Goal: Task Accomplishment & Management: Use online tool/utility

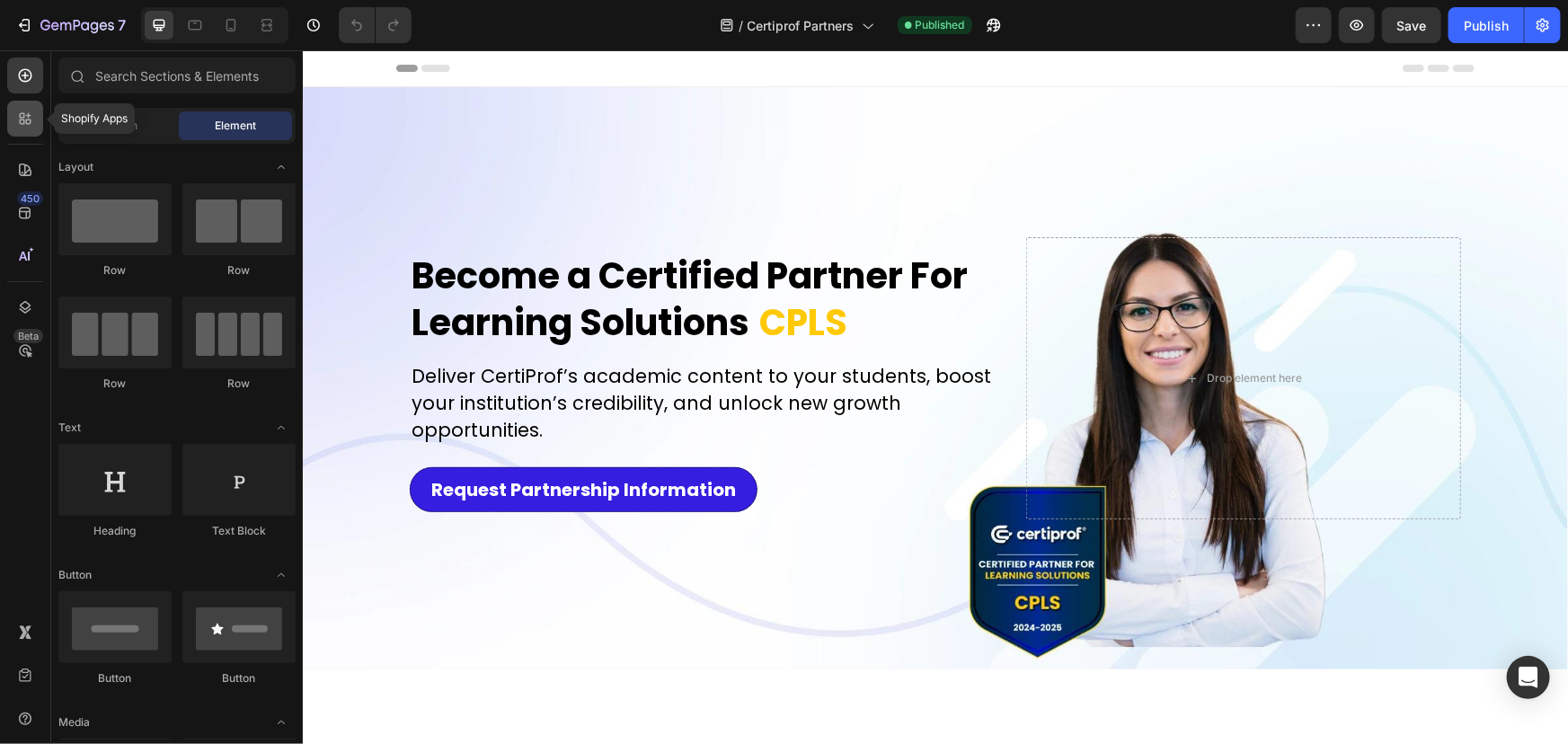
click at [36, 117] on div at bounding box center [25, 118] width 36 height 36
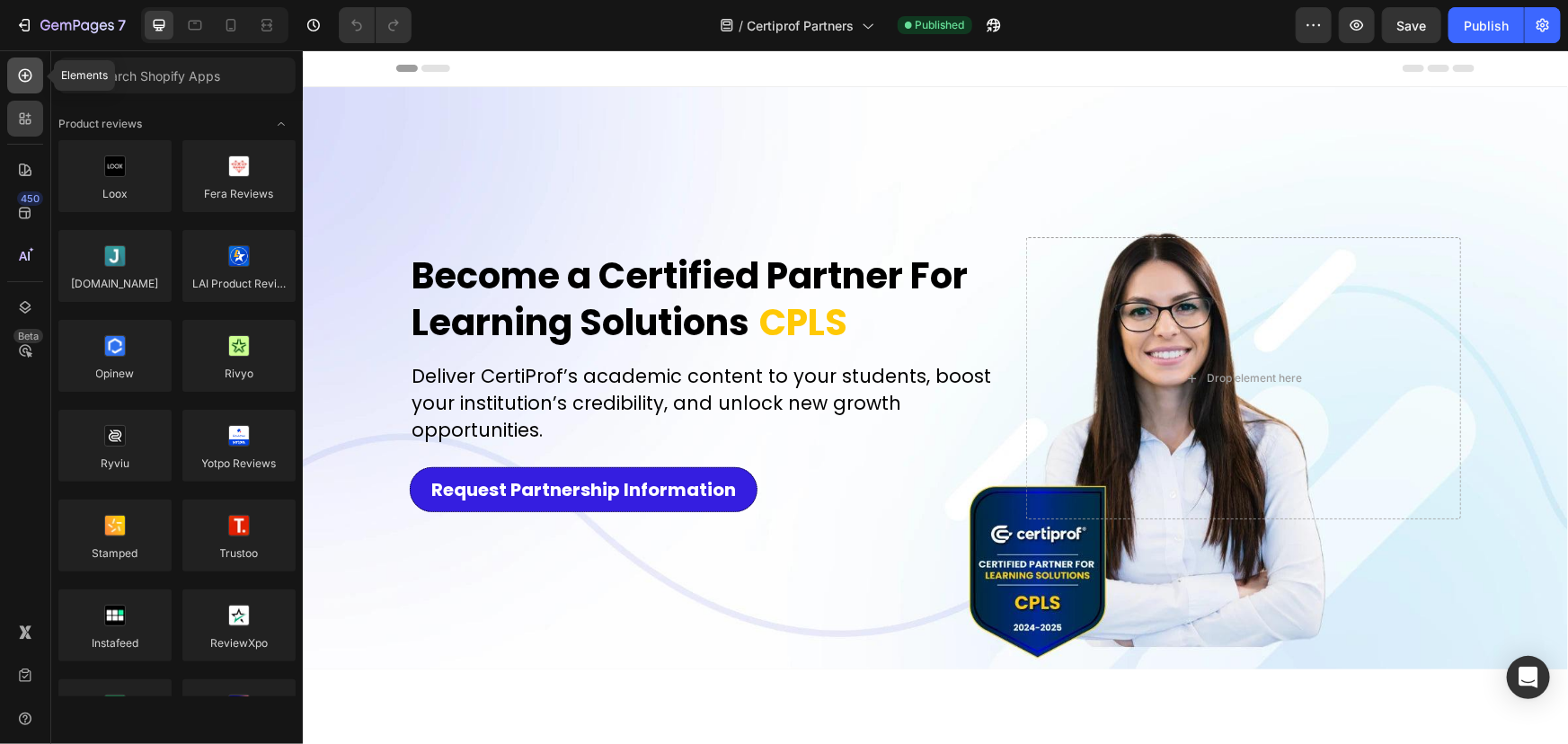
click at [33, 70] on icon at bounding box center [24, 75] width 18 height 18
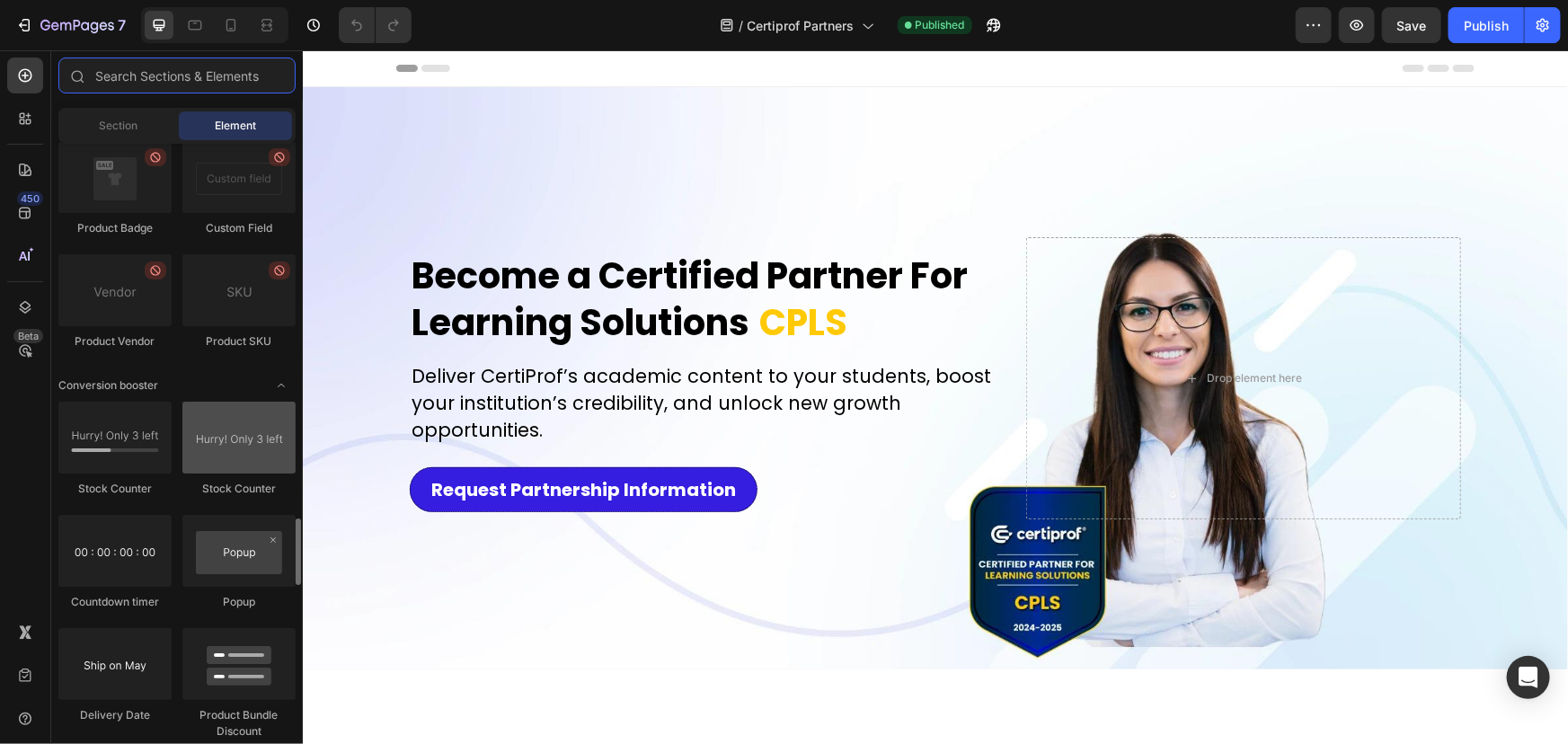
scroll to position [3512, 0]
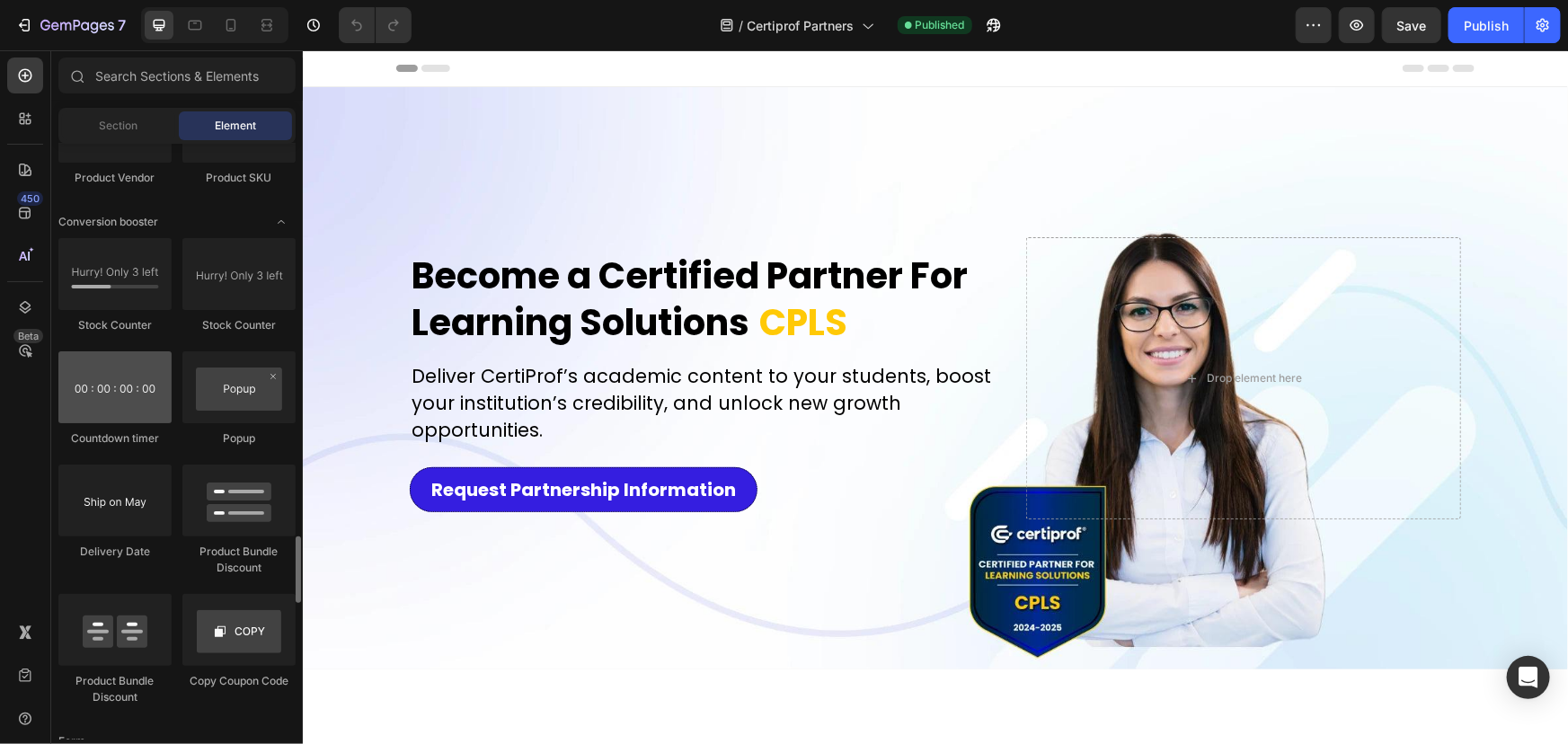
click at [103, 403] on div at bounding box center [115, 387] width 113 height 72
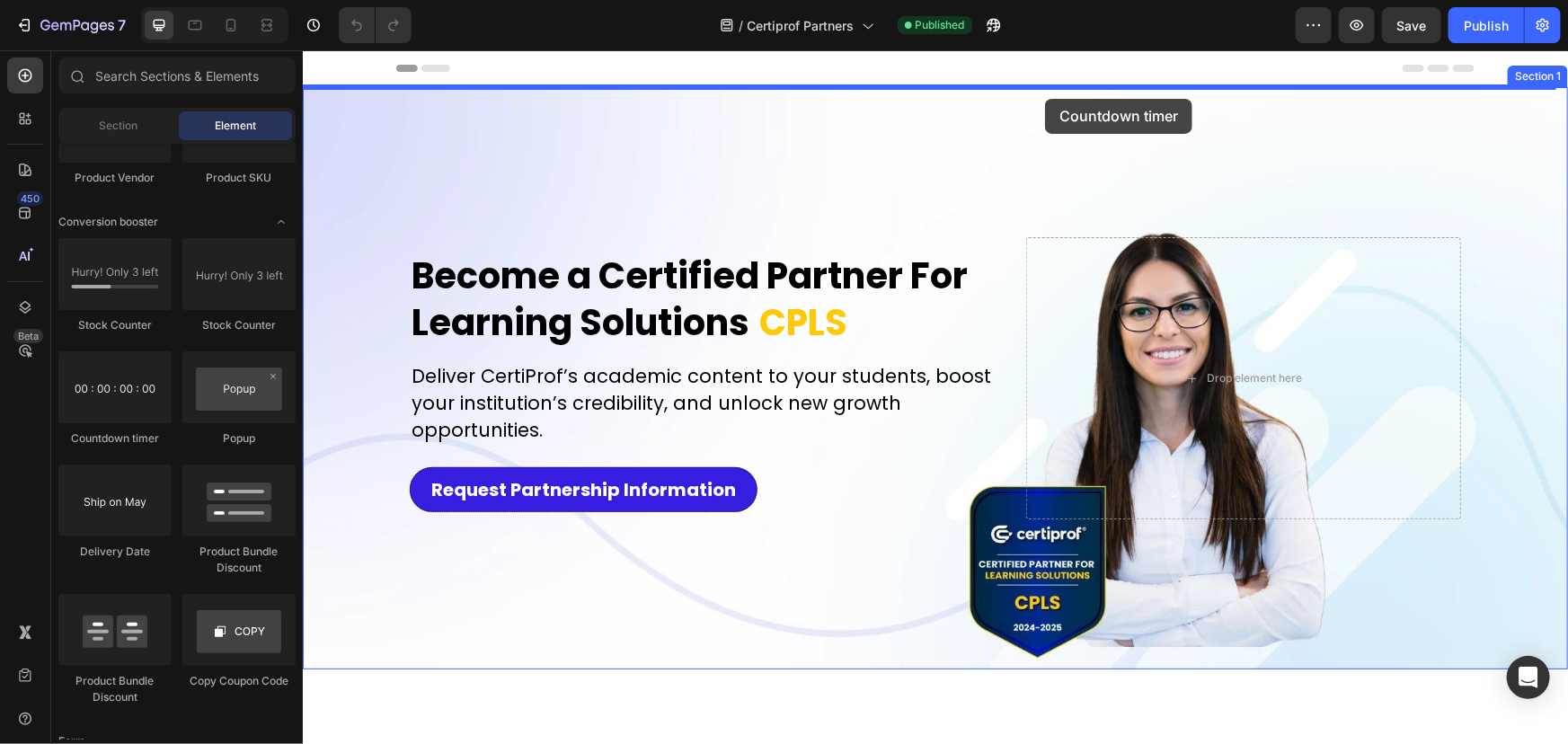
drag, startPoint x: 373, startPoint y: 460, endPoint x: 1044, endPoint y: 98, distance: 762.4
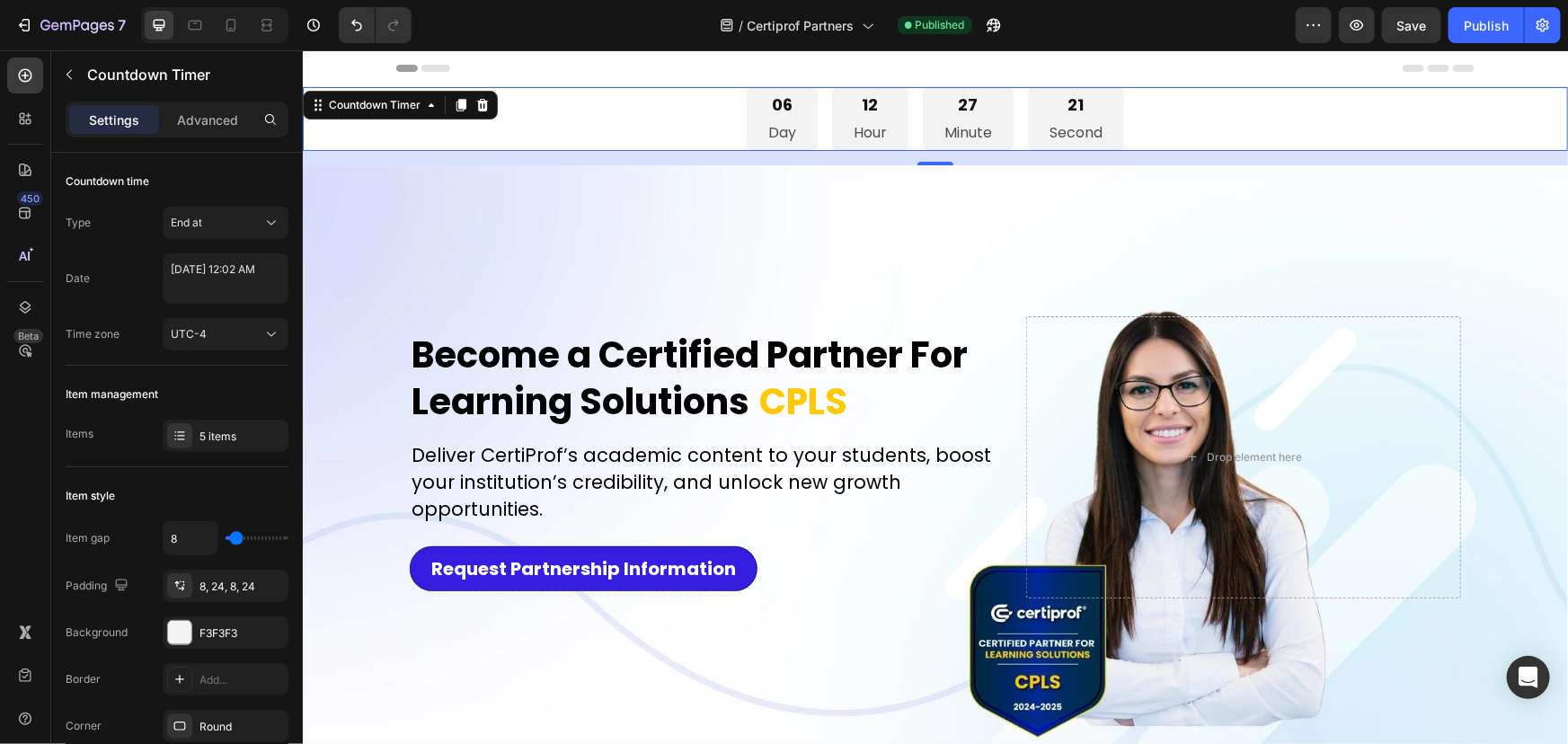
click at [482, 107] on icon at bounding box center [482, 104] width 12 height 13
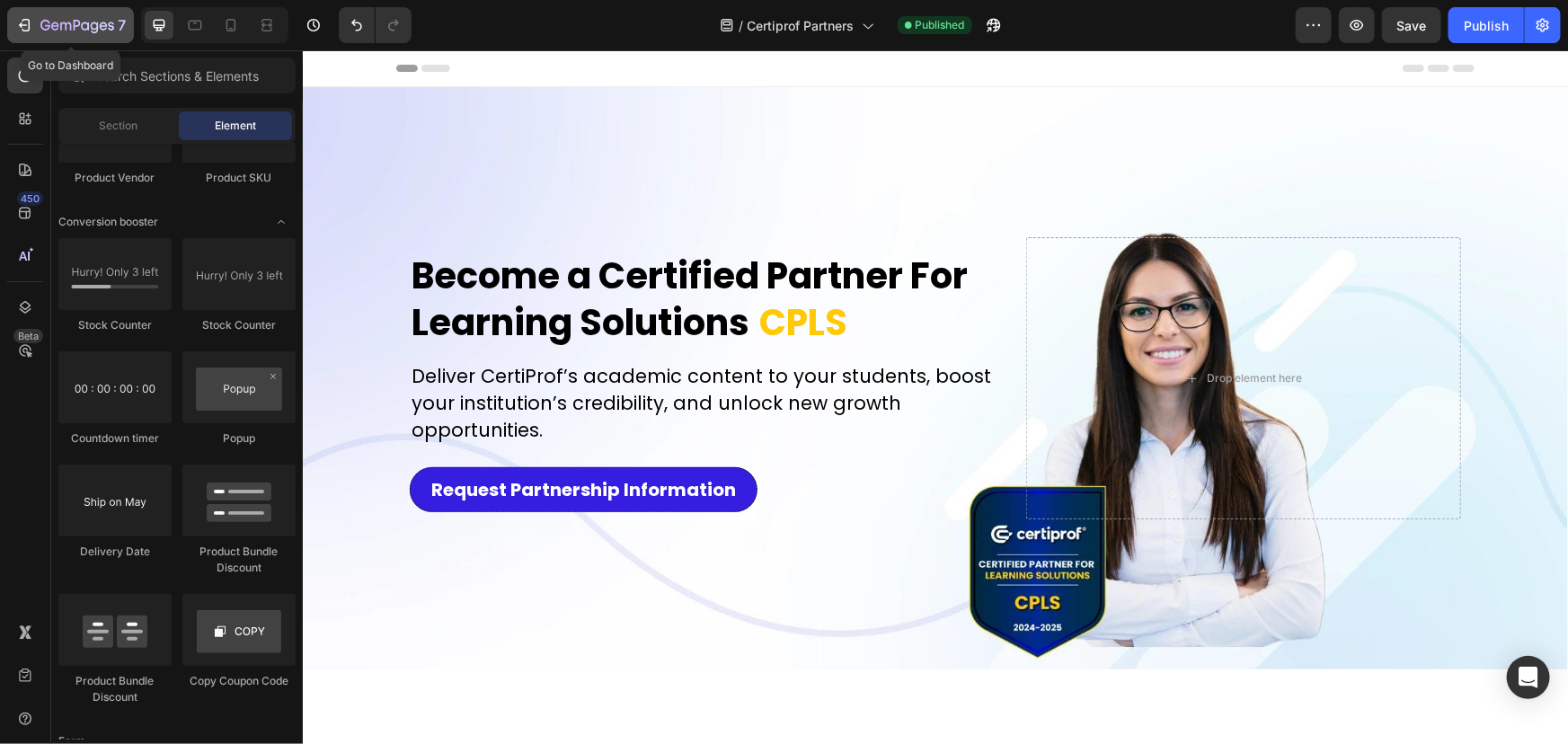
click at [78, 18] on icon "button" at bounding box center [78, 26] width 74 height 16
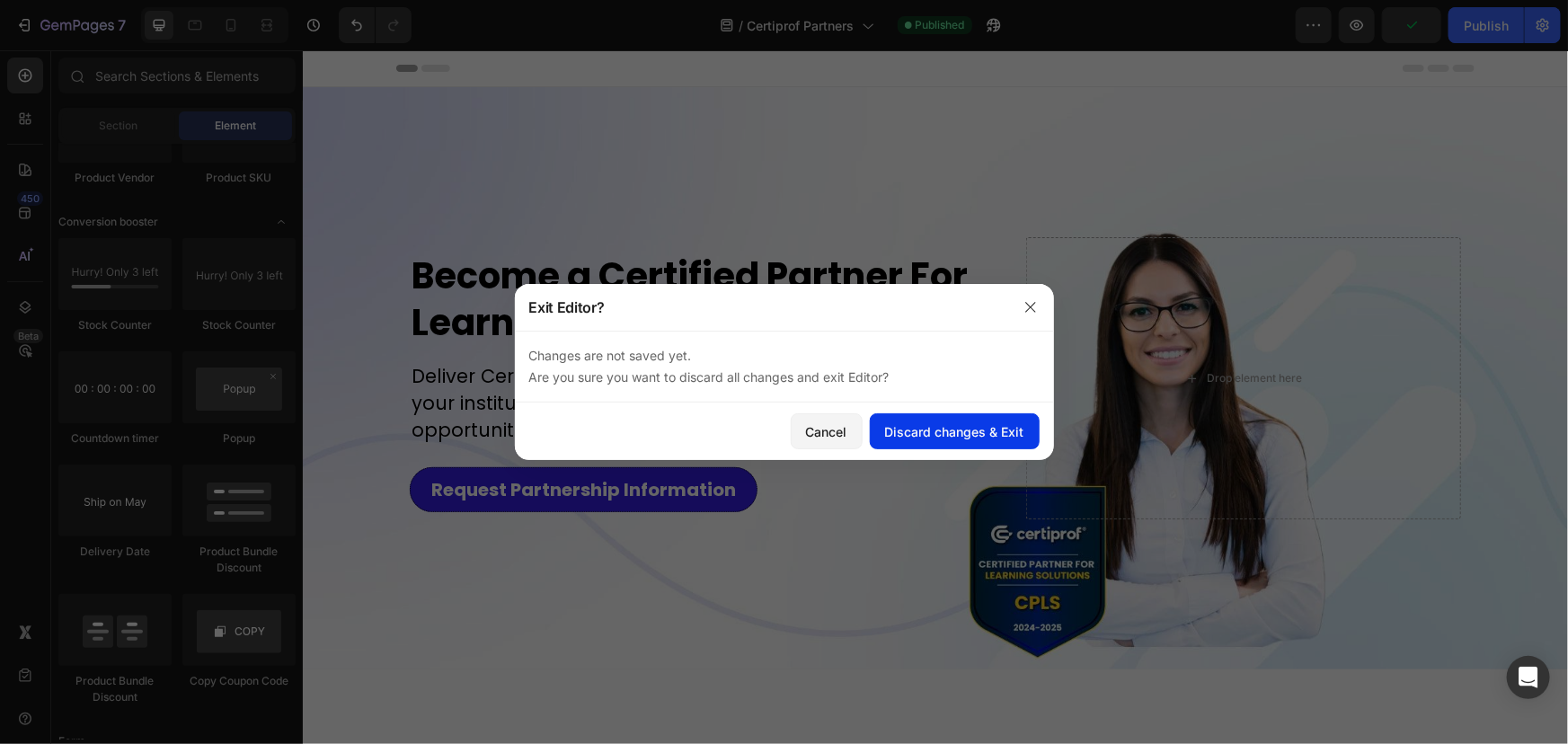
click at [895, 429] on div "Discard changes & Exit" at bounding box center [954, 432] width 140 height 18
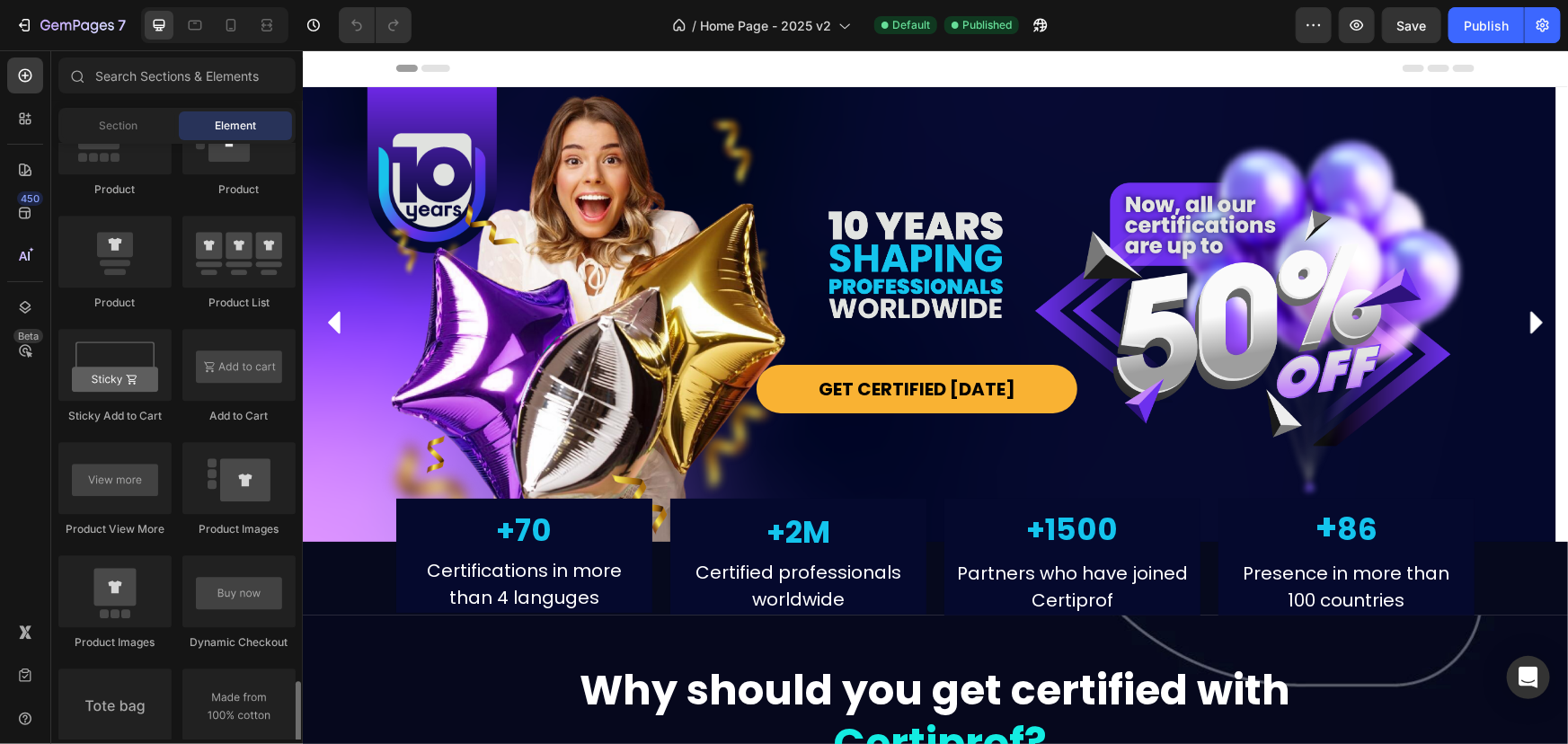
scroll to position [2614, 0]
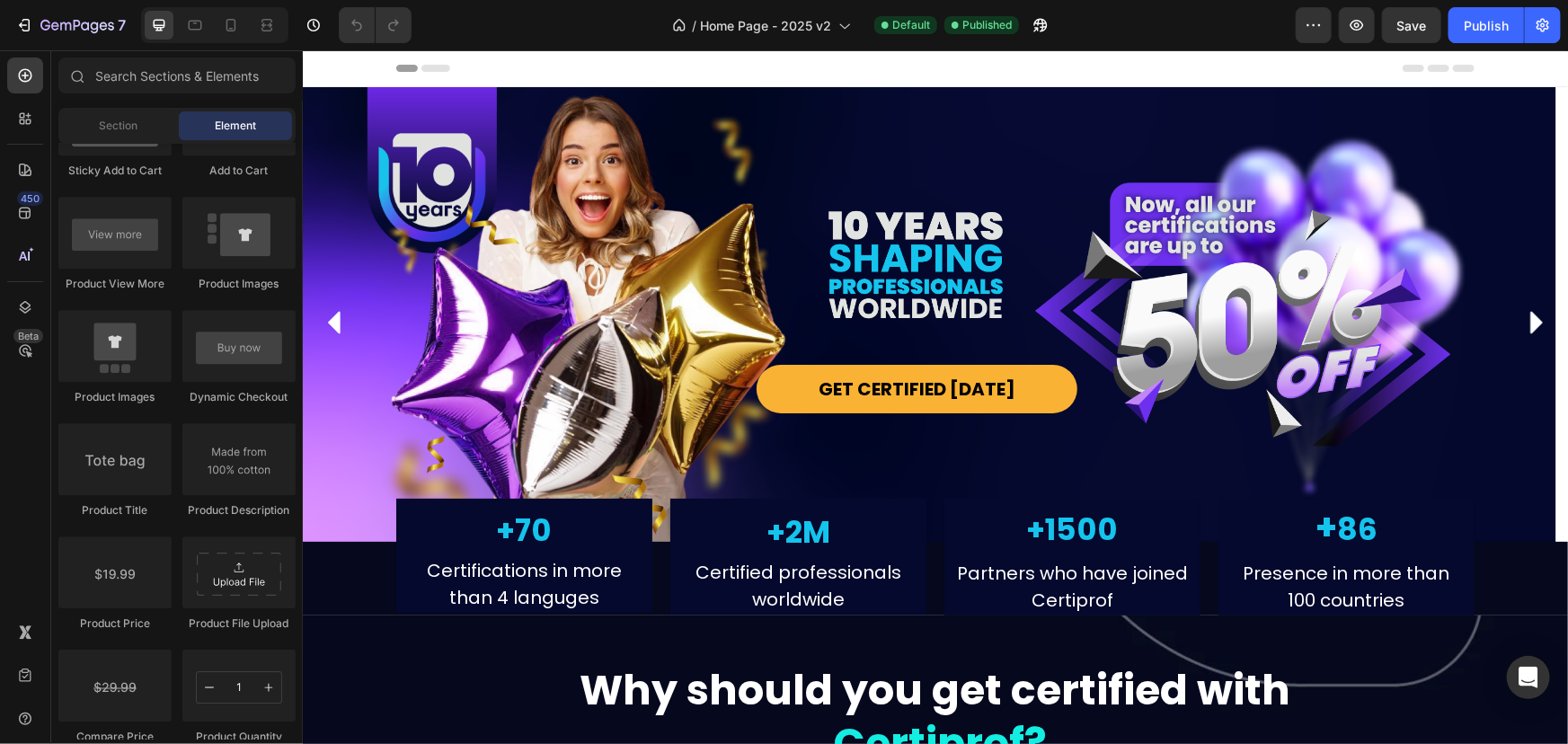
click at [324, 63] on icon at bounding box center [323, 67] width 13 height 13
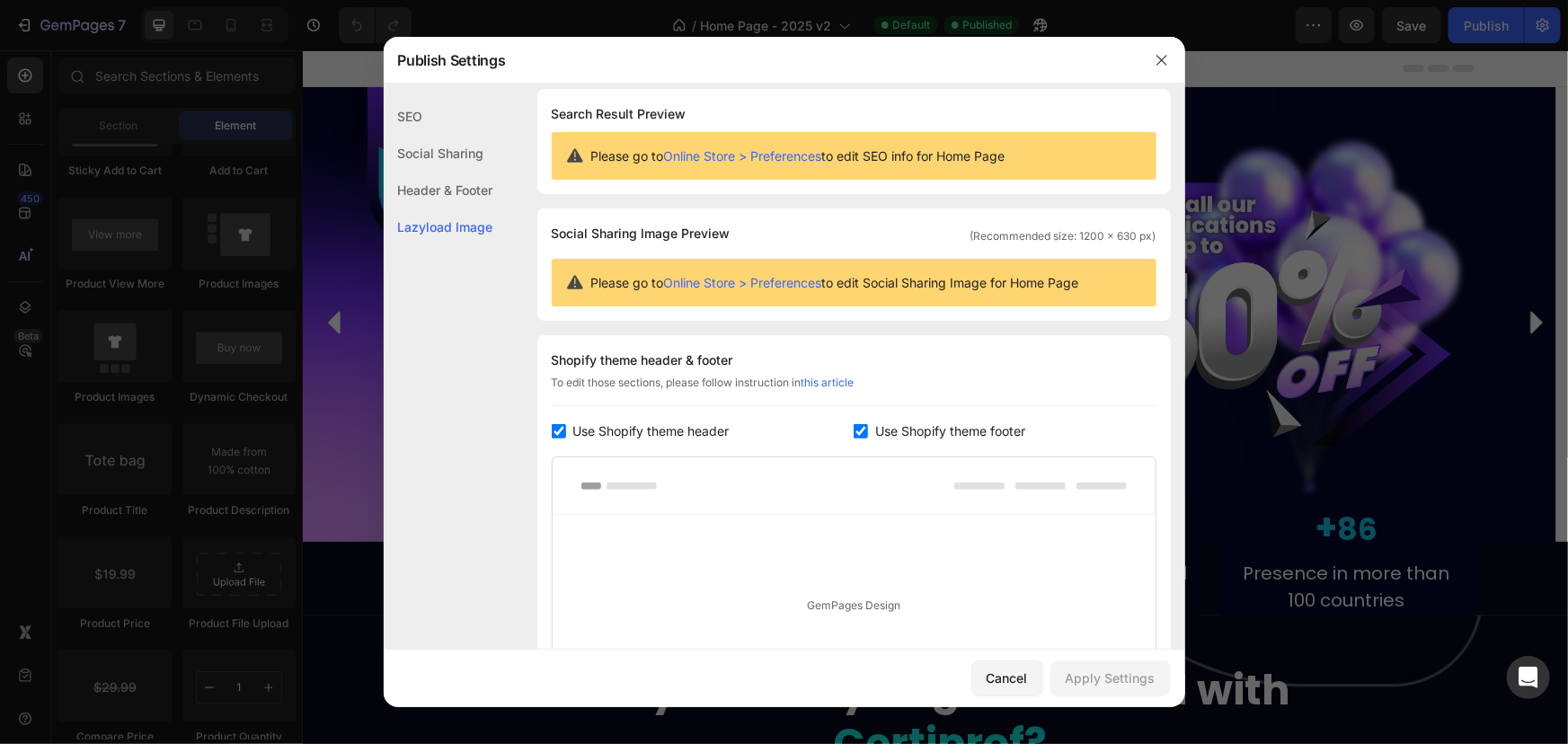
scroll to position [0, 0]
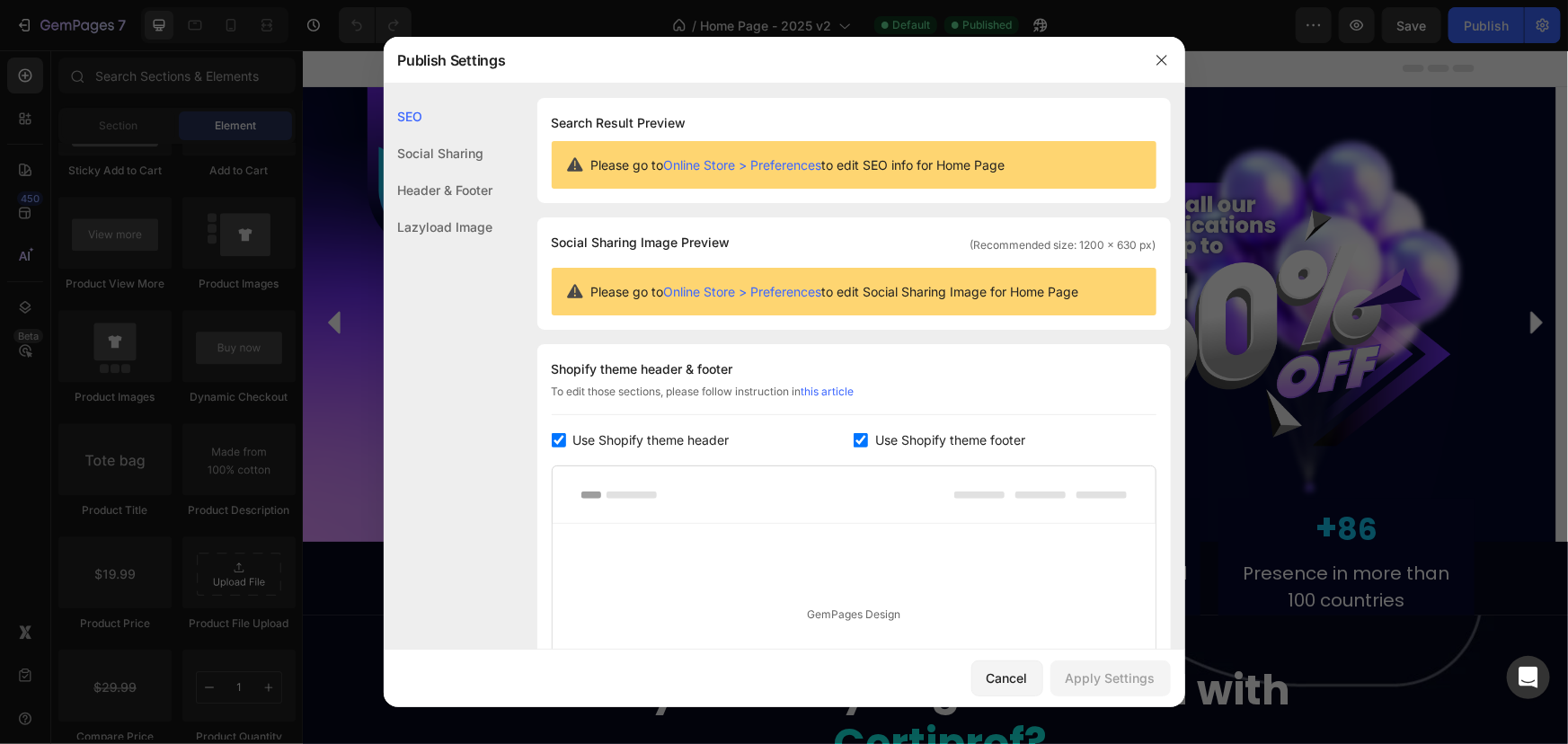
click at [440, 172] on div "Social Sharing" at bounding box center [438, 190] width 110 height 37
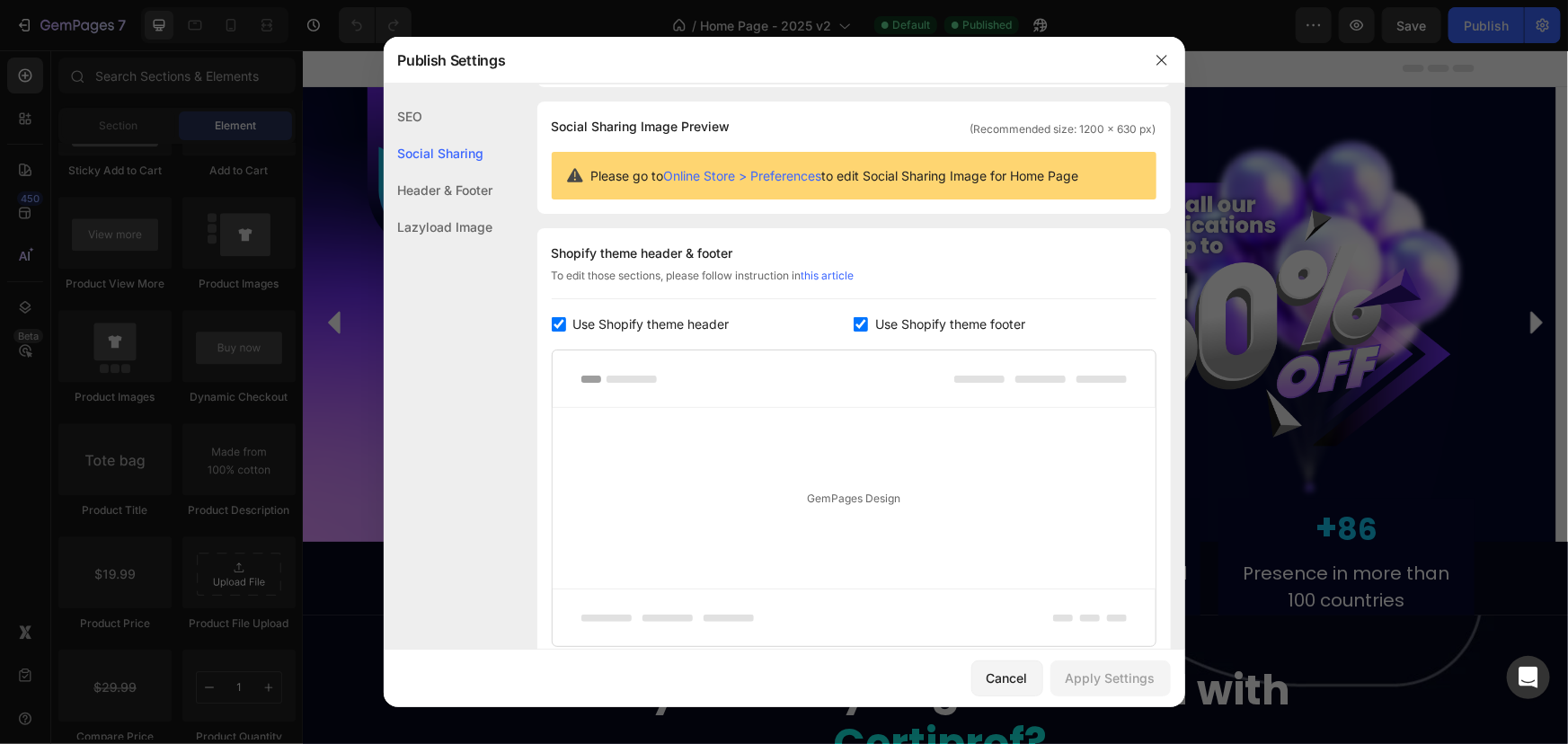
click at [445, 209] on div "Header & Footer" at bounding box center [438, 227] width 110 height 37
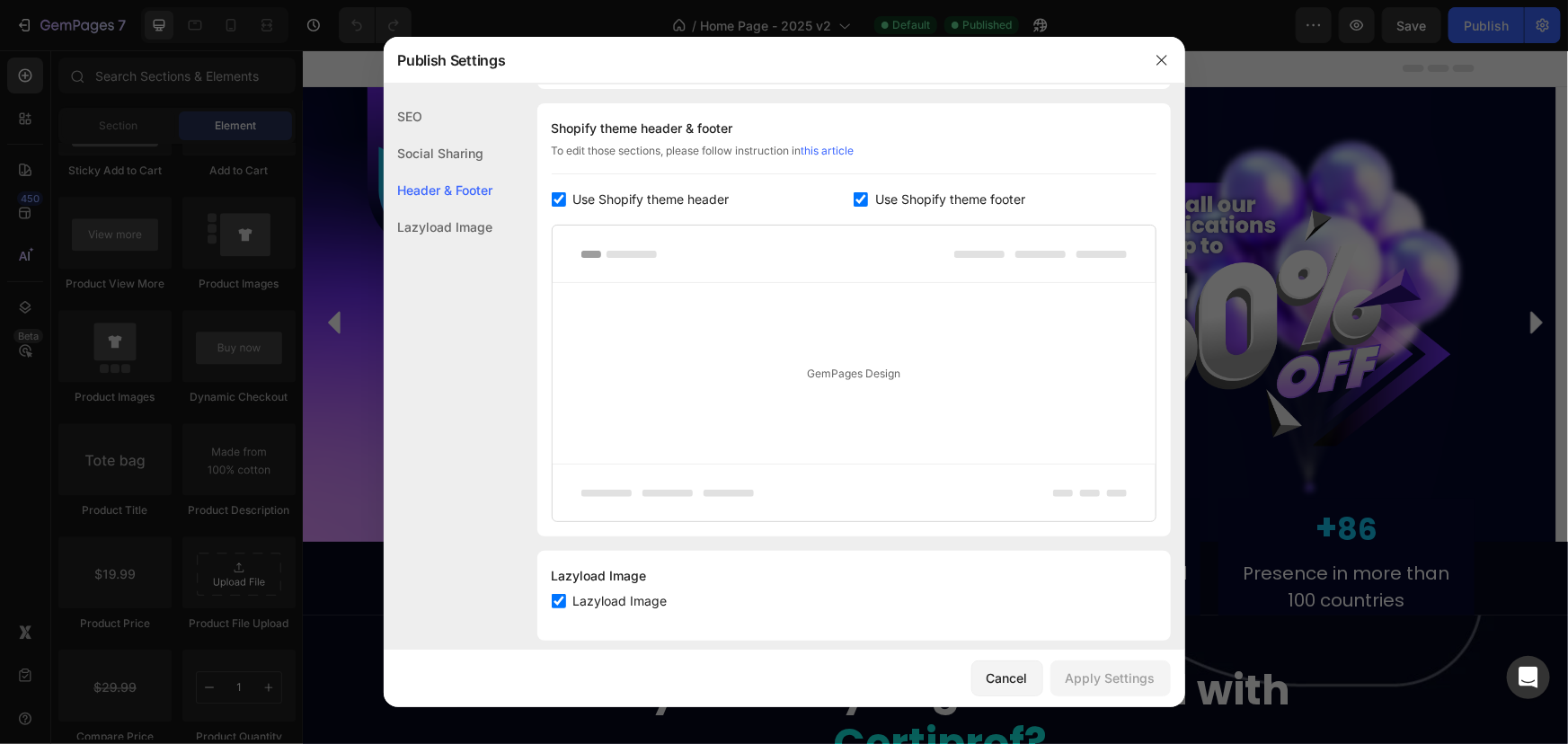
scroll to position [242, 0]
click at [447, 219] on div "Lazyload Image" at bounding box center [438, 227] width 110 height 37
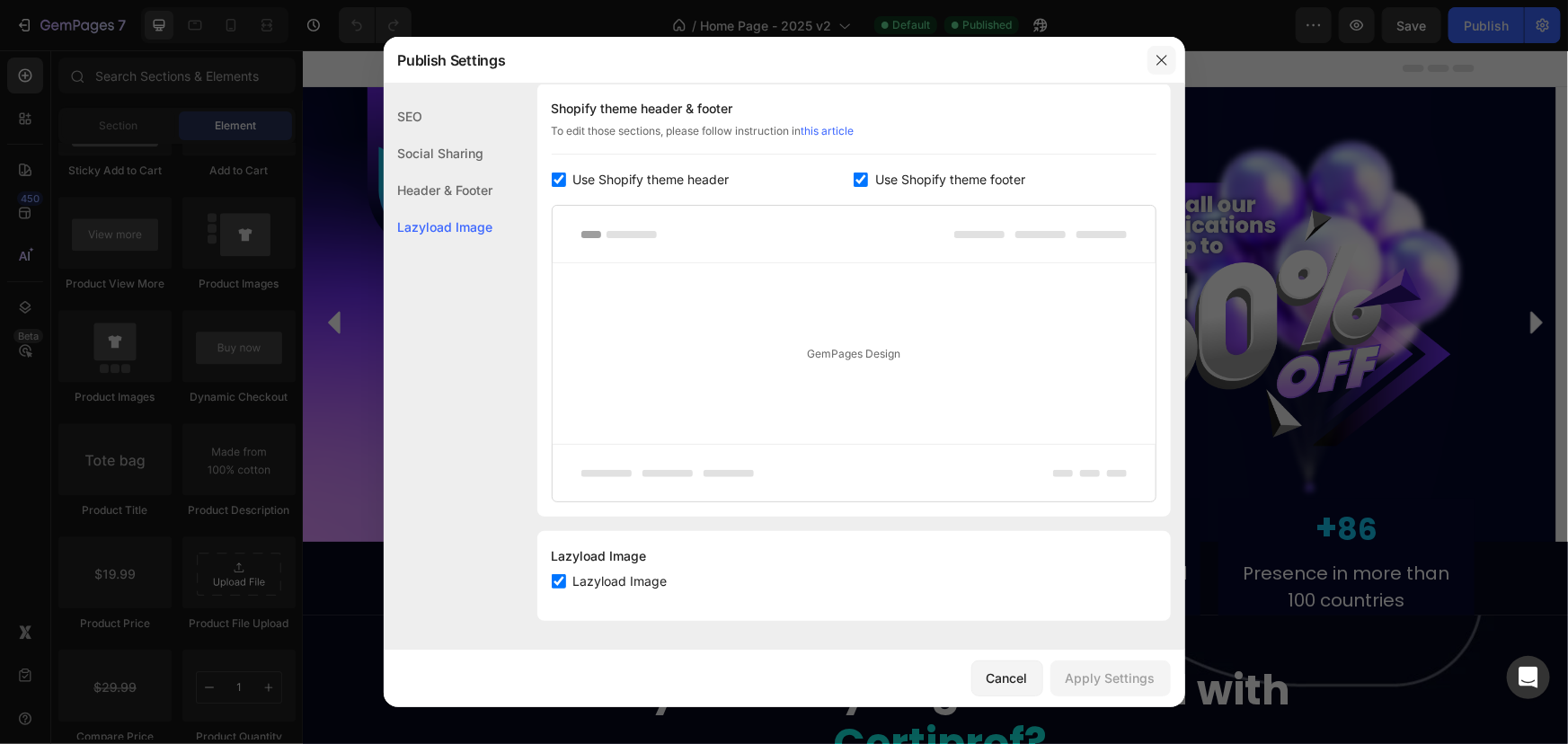
click at [1160, 65] on icon "button" at bounding box center [1162, 60] width 15 height 15
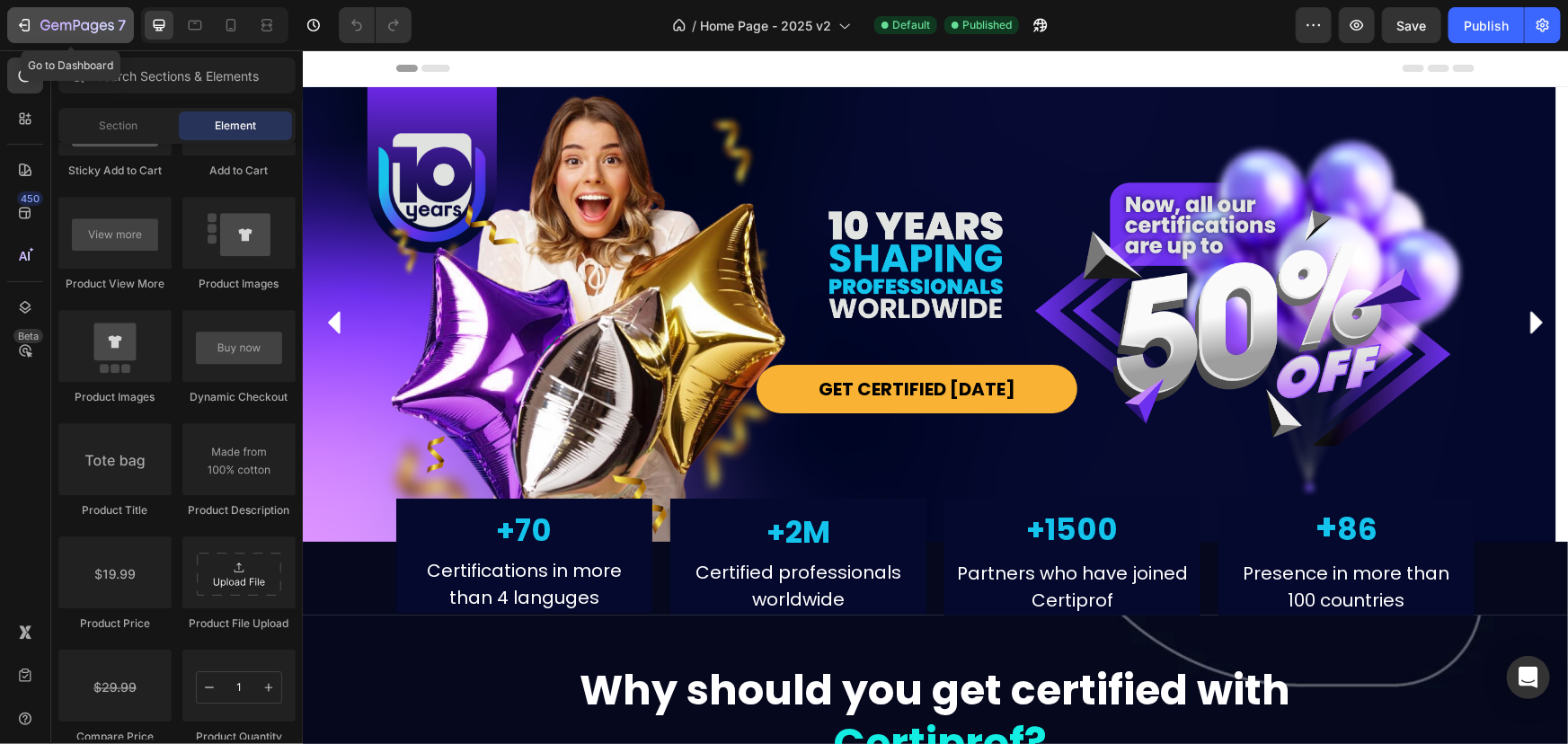
click at [21, 27] on icon "button" at bounding box center [24, 24] width 18 height 18
